Goal: Task Accomplishment & Management: Use online tool/utility

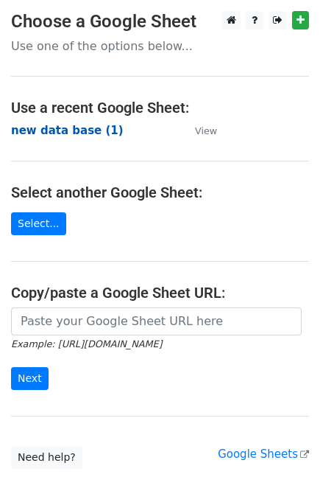
click at [55, 126] on strong "new data base (1)" at bounding box center [67, 130] width 113 height 13
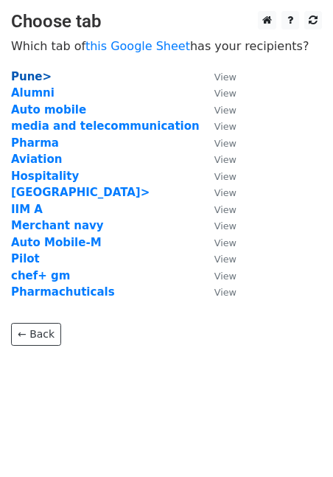
click at [21, 77] on strong "Pune>" at bounding box center [31, 76] width 41 height 13
